Goal: Find specific page/section: Find specific page/section

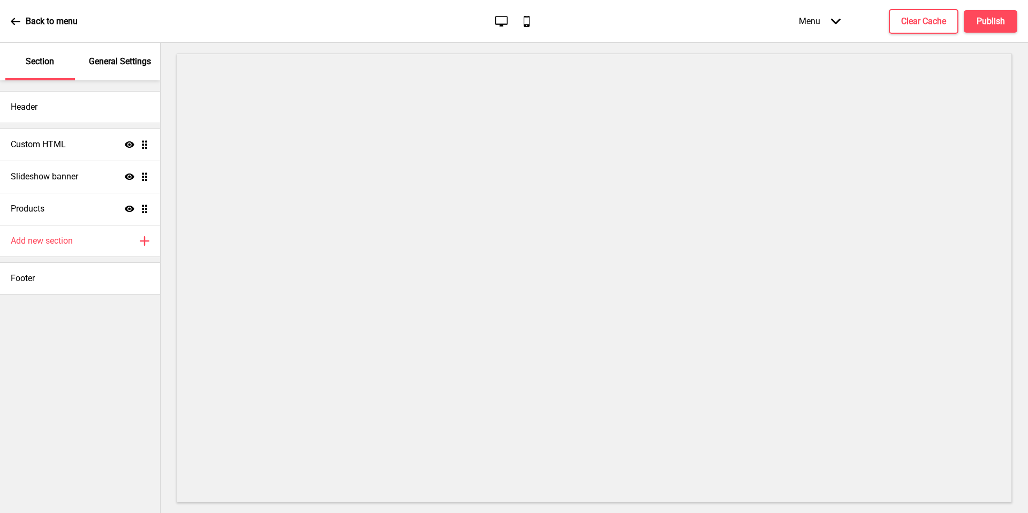
click at [55, 16] on p "Back to menu" at bounding box center [52, 22] width 52 height 12
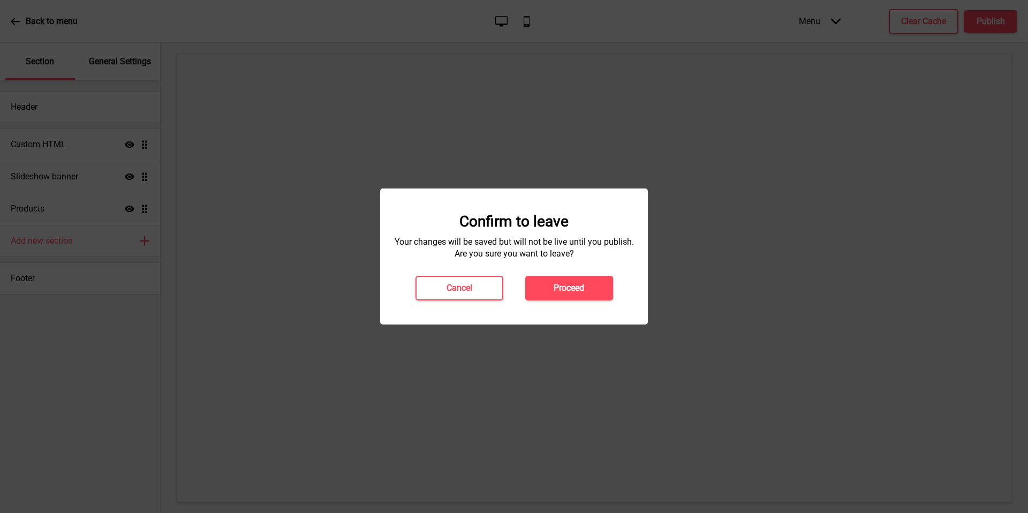
click at [581, 283] on h4 "Proceed" at bounding box center [569, 288] width 31 height 12
